Goal: Navigation & Orientation: Find specific page/section

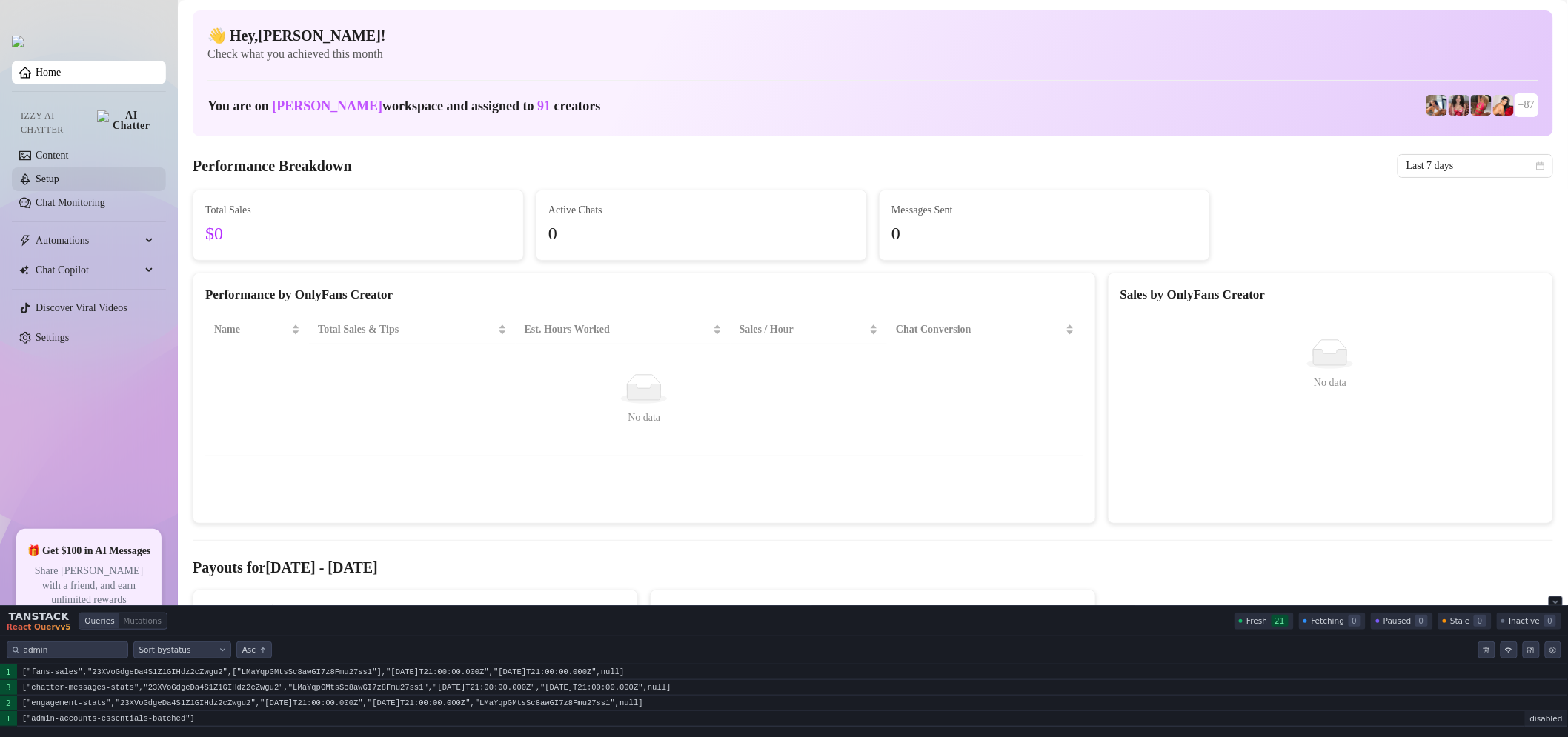
click at [59, 174] on link "Setup" at bounding box center [48, 179] width 24 height 11
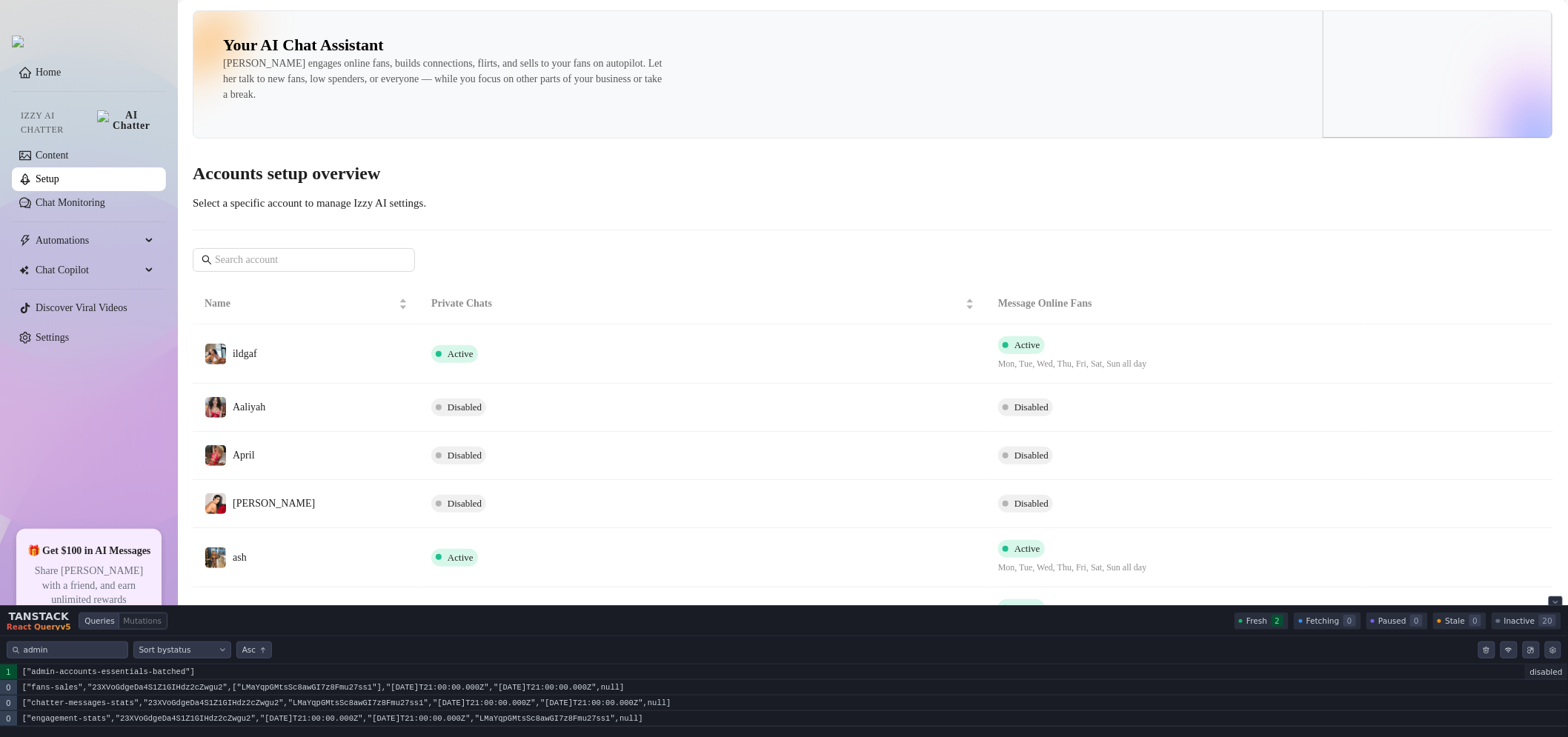
click at [1555, 602] on icon "Close tanstack query devtools" at bounding box center [1556, 602] width 5 height 2
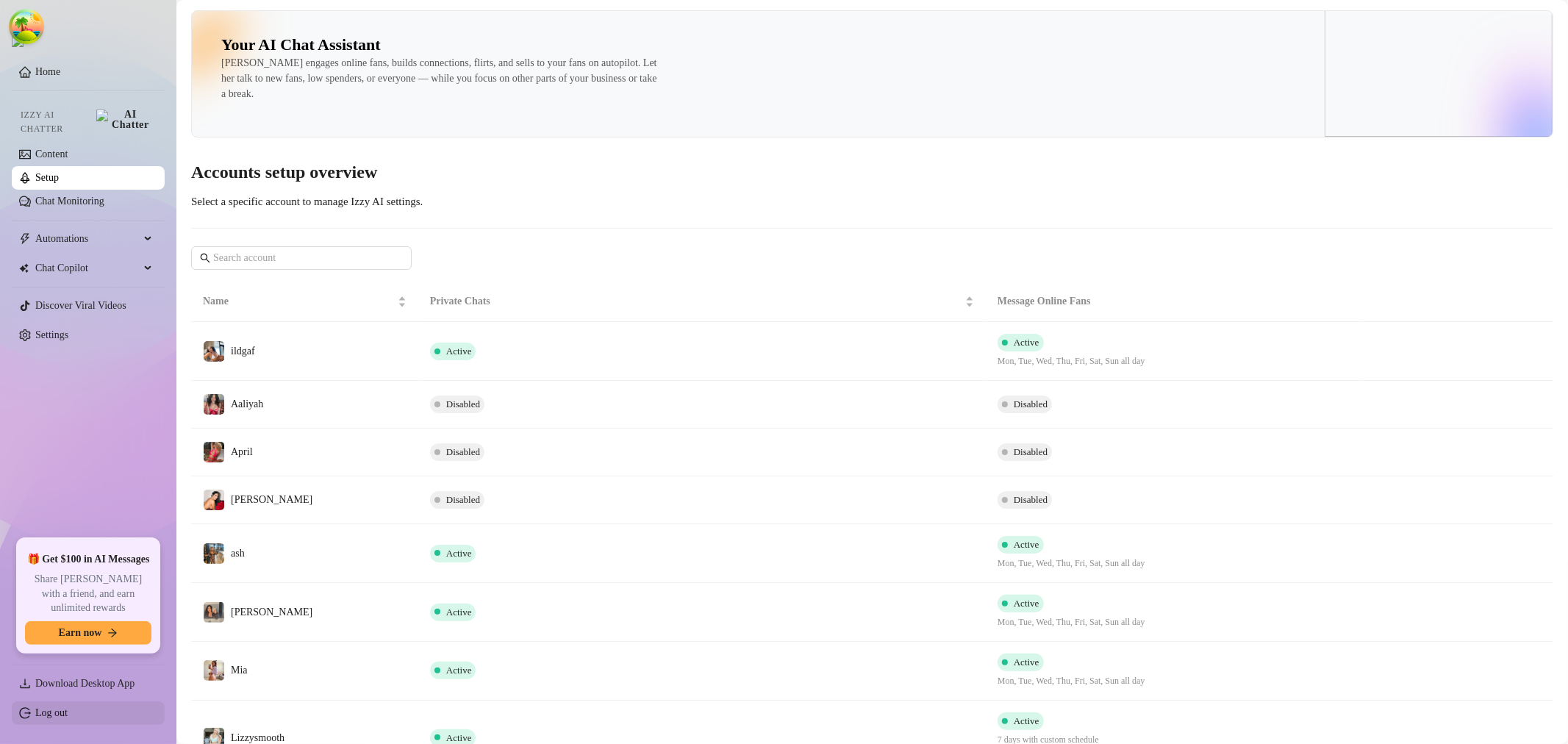
click at [64, 713] on link "Log out" at bounding box center [51, 712] width 32 height 11
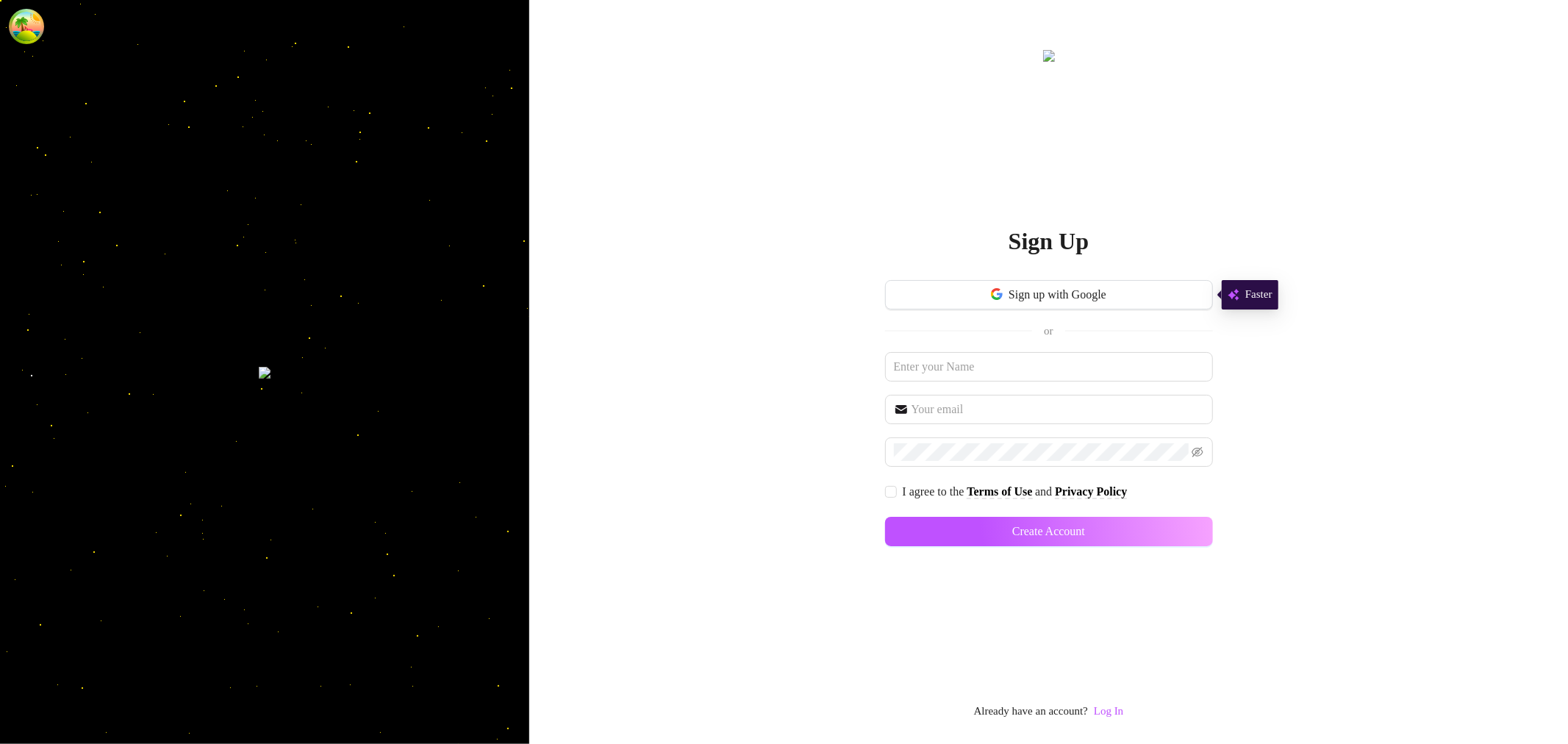
click at [1114, 700] on div "Sign Up Sign up with Google or I agree to the Terms of Use and Privacy Policy C…" at bounding box center [1048, 384] width 328 height 674
click at [1120, 705] on link "Log In" at bounding box center [1108, 711] width 29 height 12
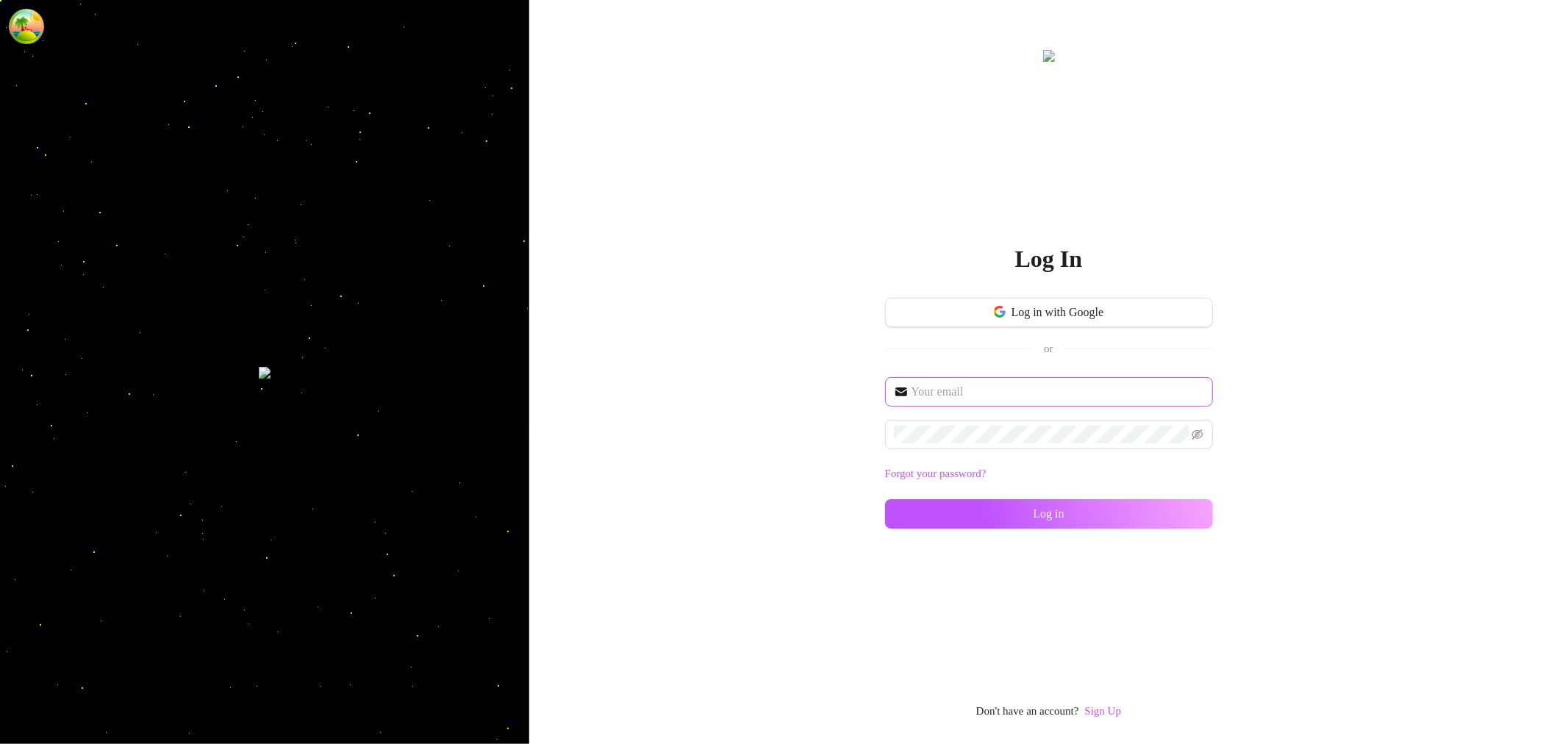
click at [964, 402] on span at bounding box center [1048, 391] width 328 height 29
click at [964, 395] on input "text" at bounding box center [1058, 391] width 293 height 17
type input "[EMAIL_ADDRESS][DOMAIN_NAME]"
click at [915, 520] on button "Log in" at bounding box center [1048, 513] width 328 height 29
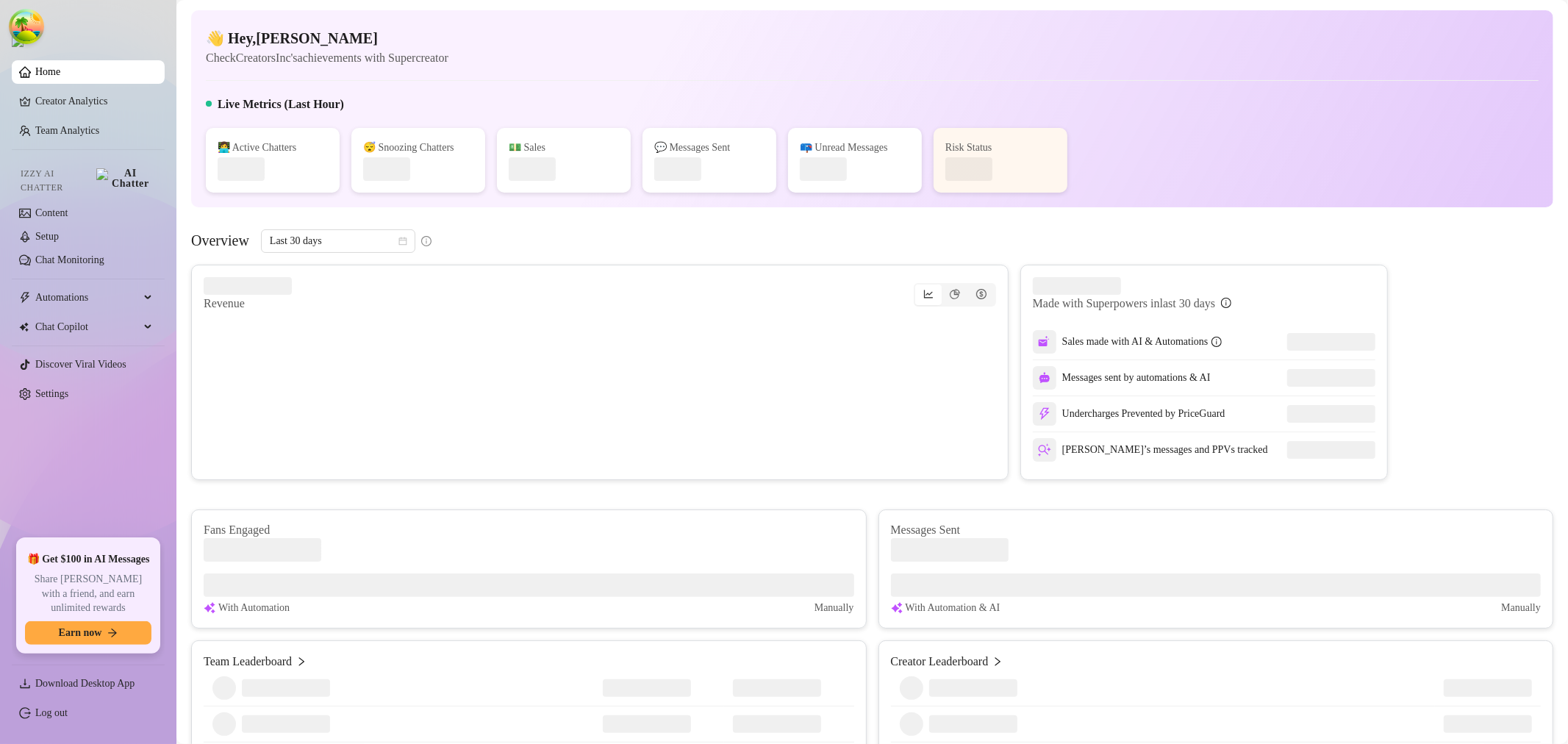
click at [538, 204] on div "👋 Hey, [PERSON_NAME] Check CreatorsInc's achievements with Supercreator Live Me…" at bounding box center [872, 108] width 1362 height 197
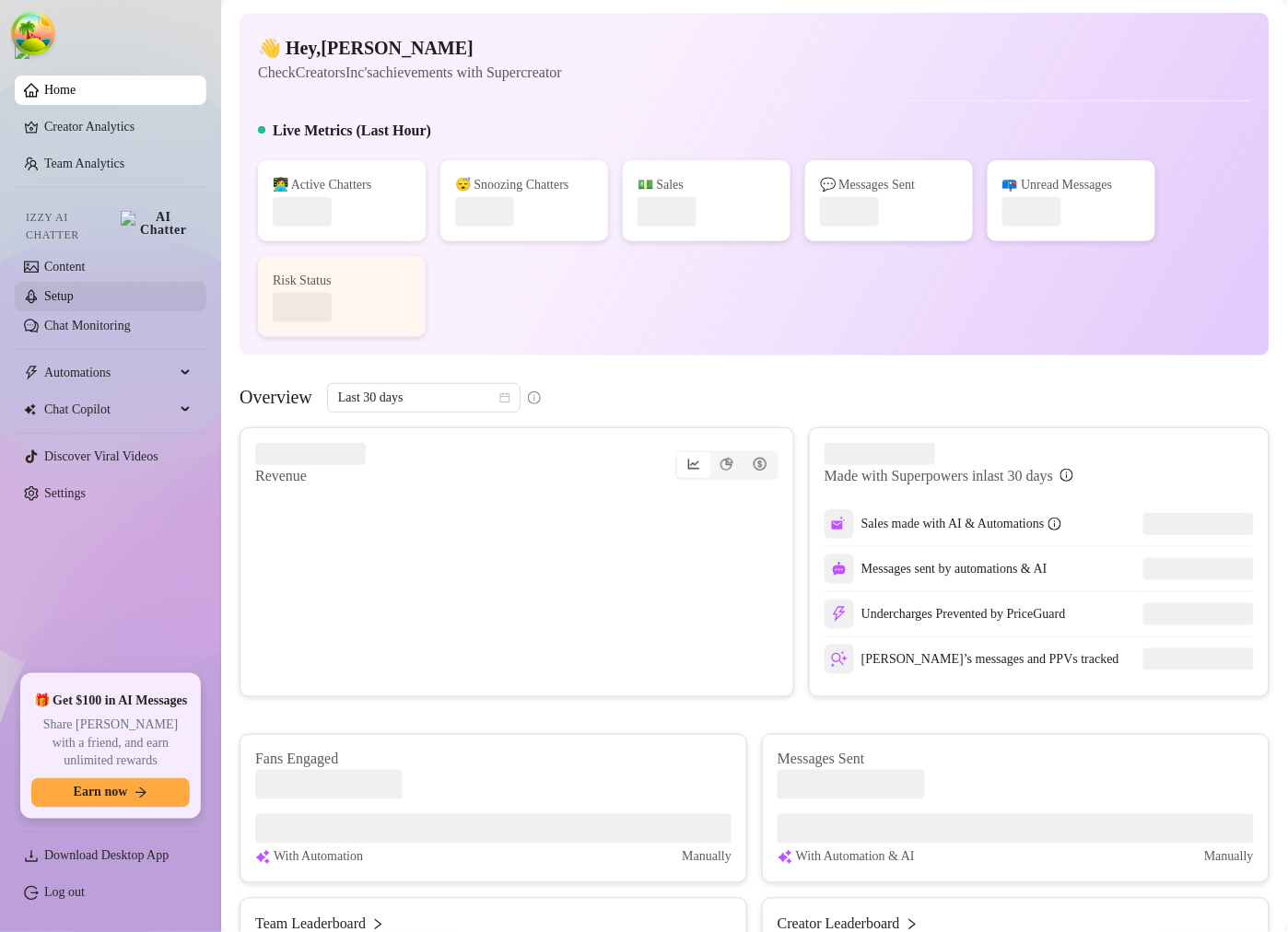
click at [64, 289] on link "Setup" at bounding box center [59, 296] width 30 height 14
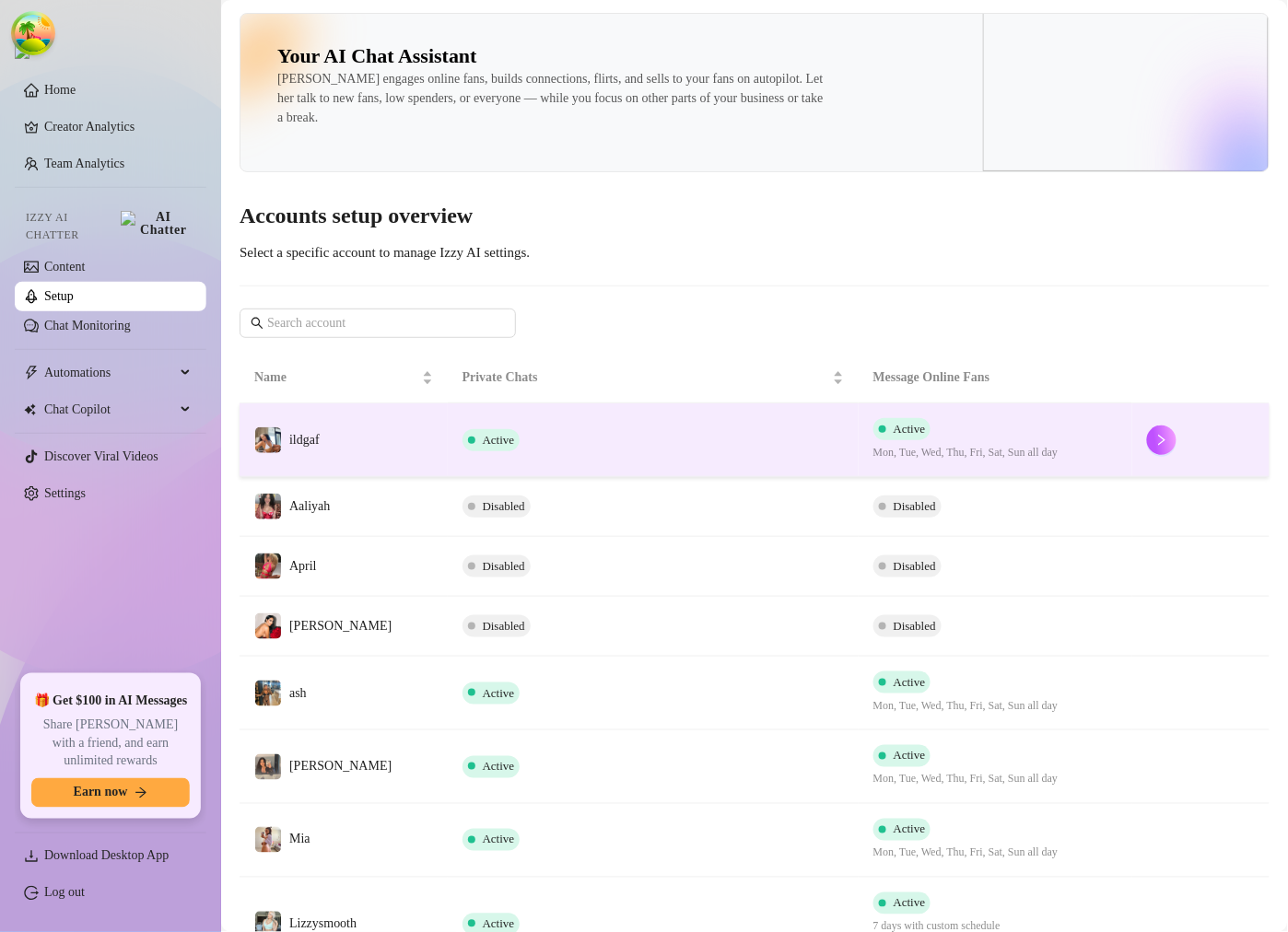
drag, startPoint x: 68, startPoint y: 283, endPoint x: 1142, endPoint y: 466, distance: 1089.5
click at [68, 289] on link "Setup" at bounding box center [59, 296] width 30 height 14
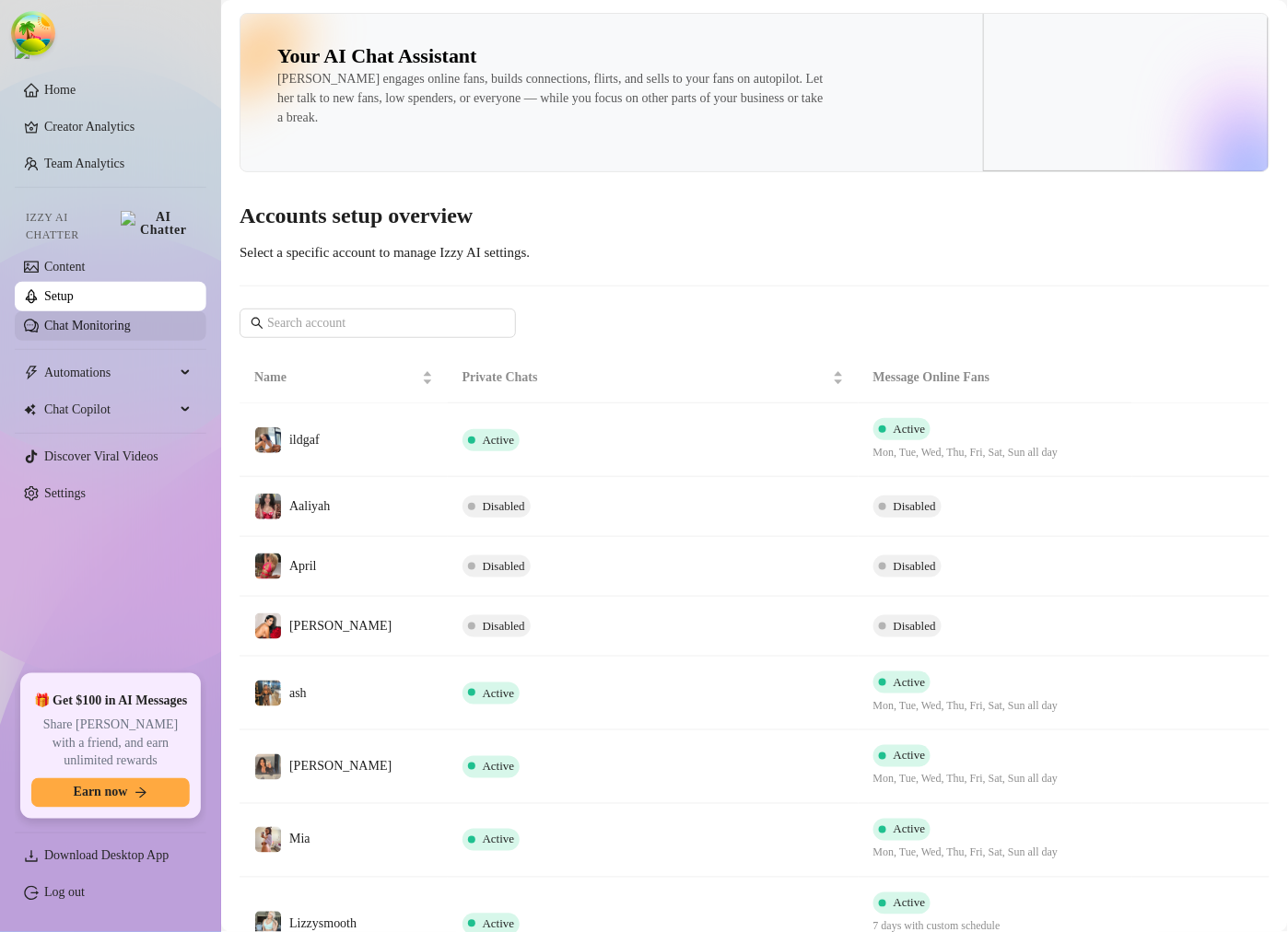
click at [69, 319] on link "Chat Monitoring" at bounding box center [87, 326] width 86 height 14
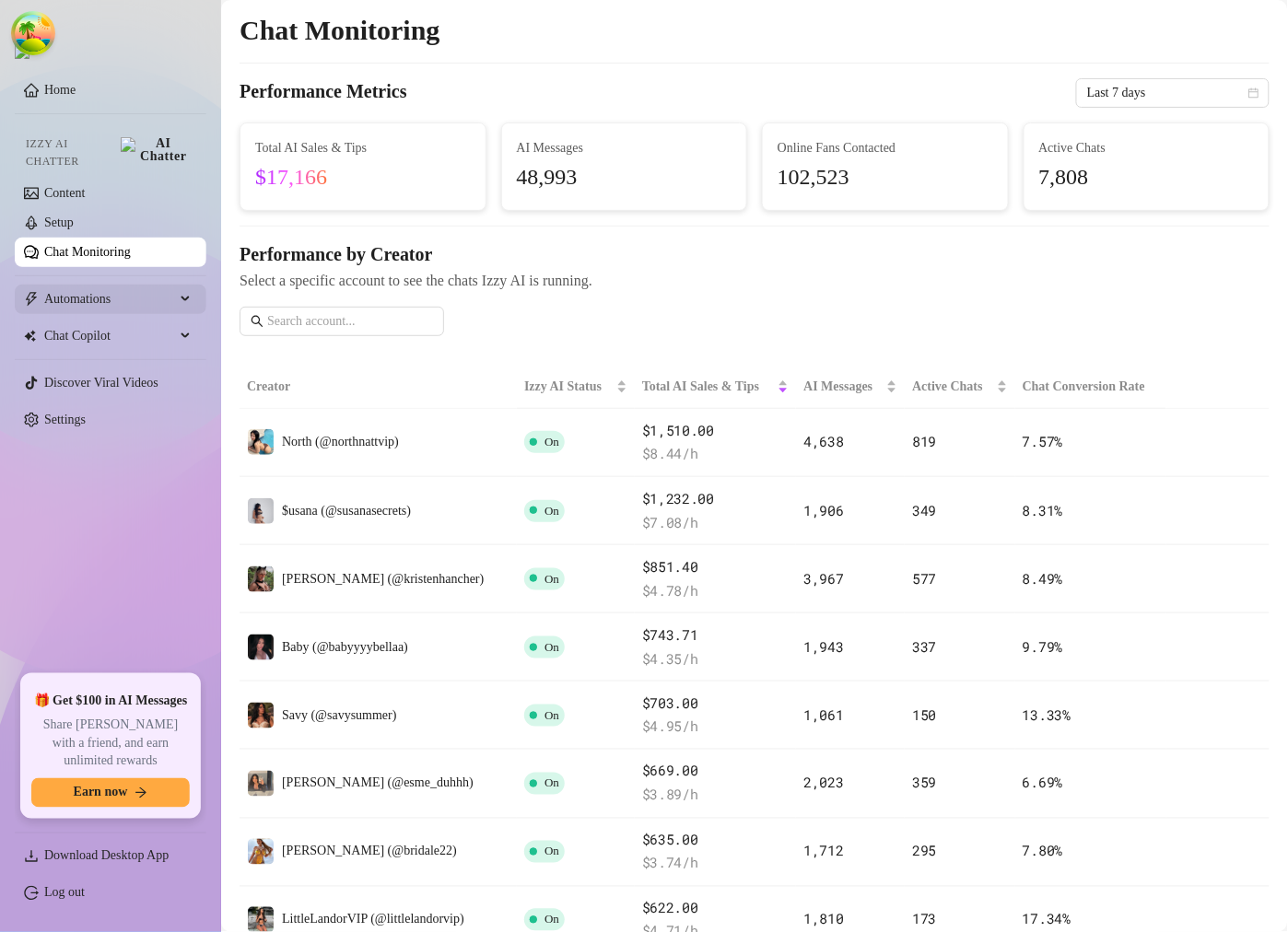
click at [73, 290] on span "Automations" at bounding box center [110, 299] width 131 height 30
